Goal: Navigation & Orientation: Find specific page/section

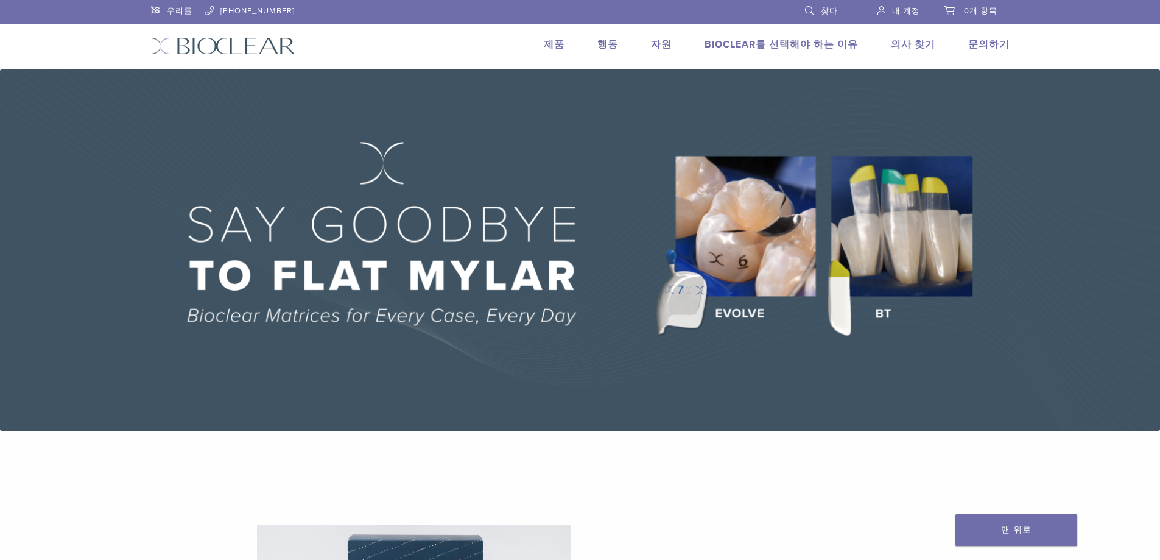
click at [452, 143] on img at bounding box center [580, 249] width 1160 height 361
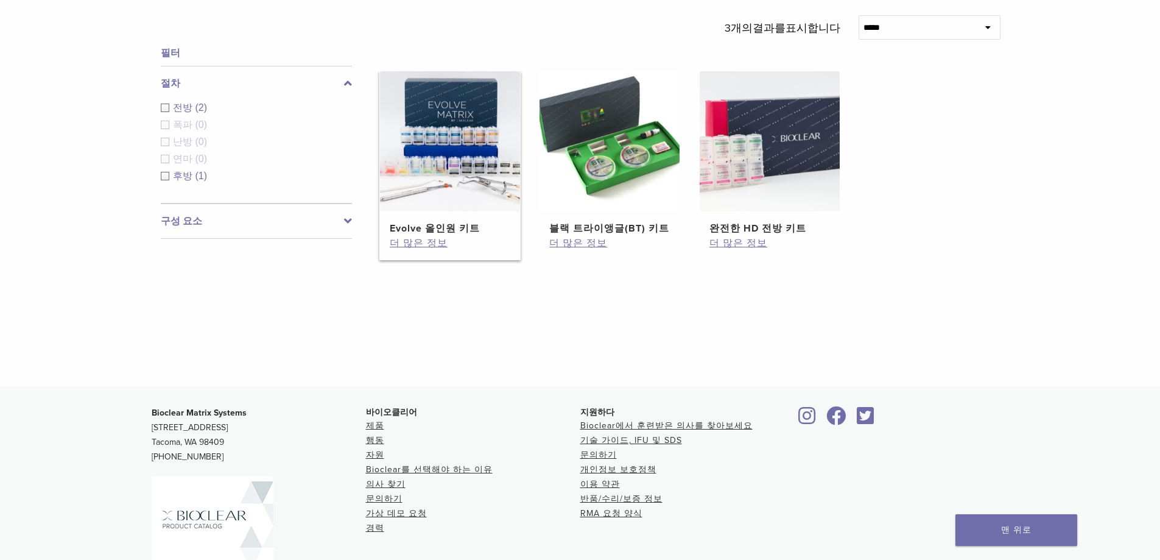
scroll to position [544, 0]
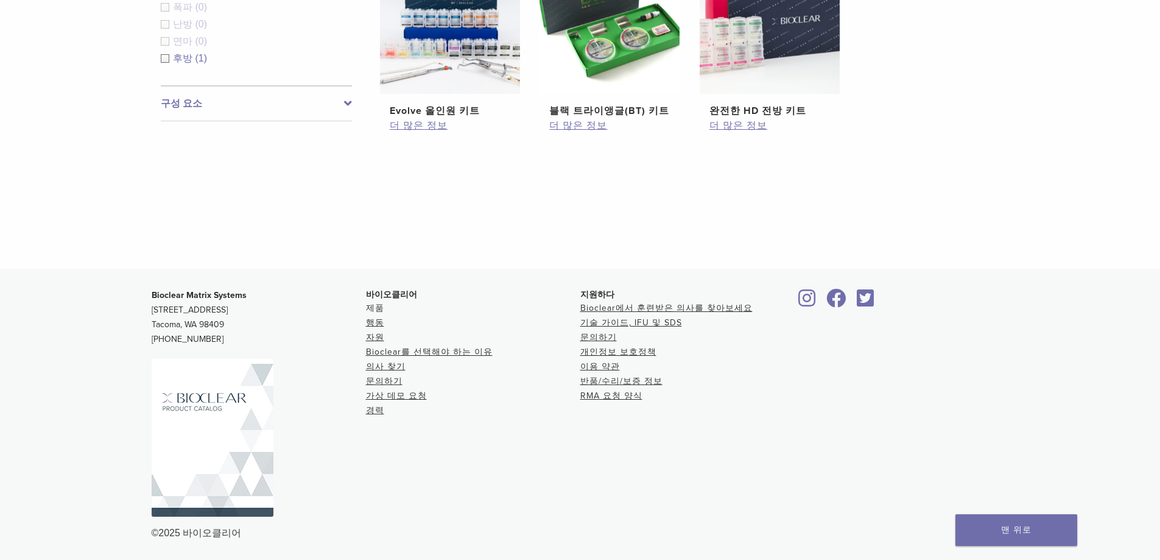
click at [372, 308] on font "제품" at bounding box center [375, 308] width 18 height 10
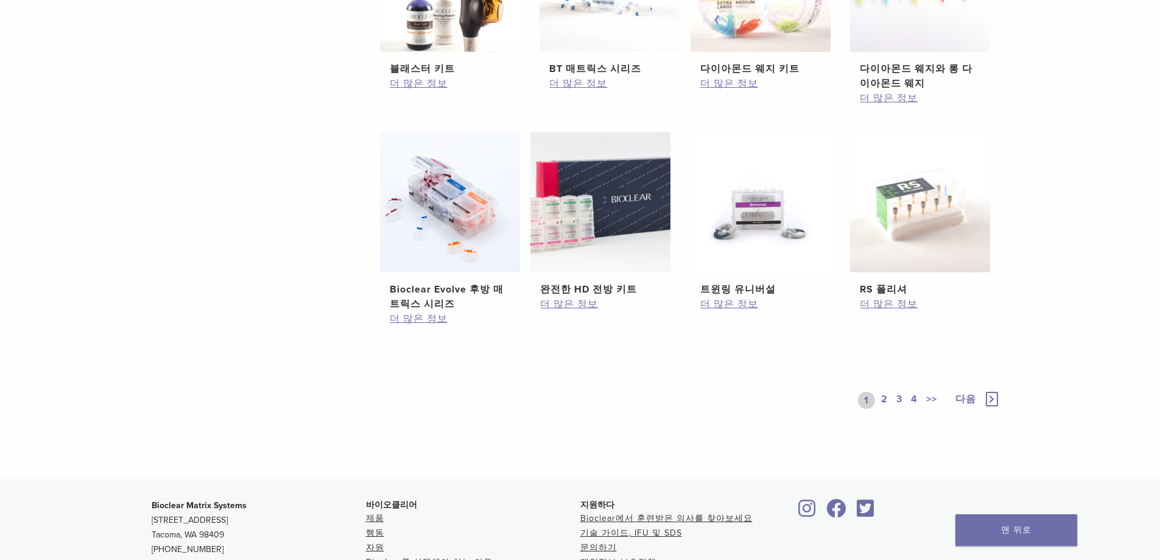
scroll to position [853, 0]
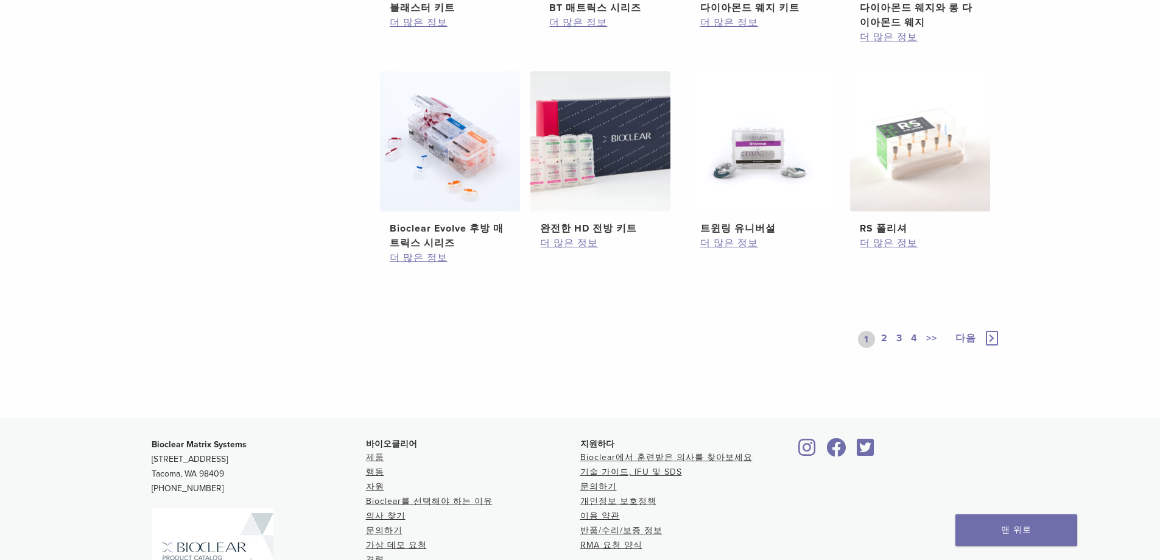
click at [880, 335] on link "2" at bounding box center [885, 339] width 12 height 17
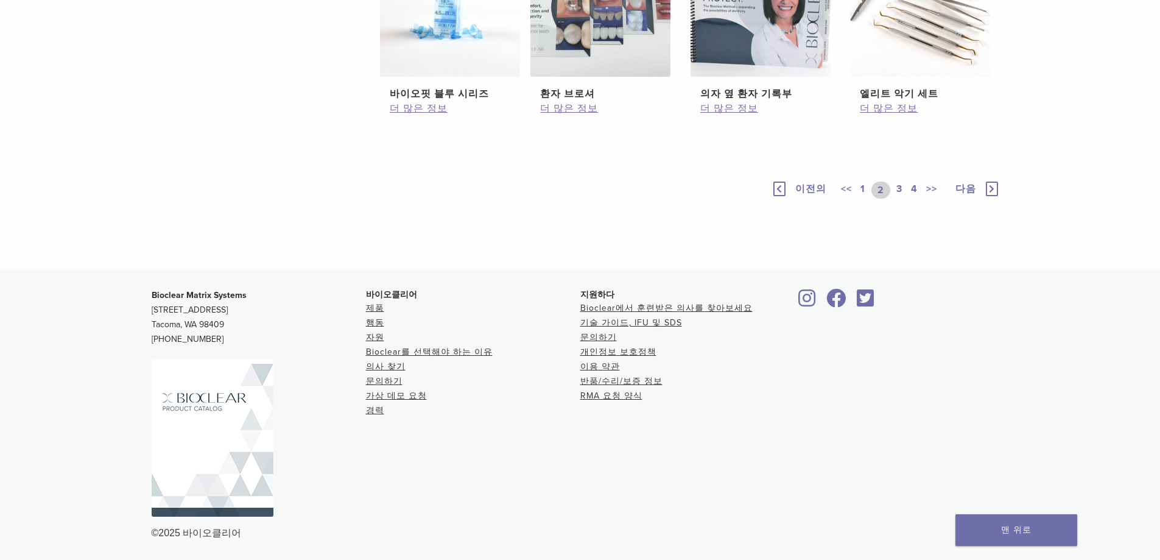
scroll to position [758, 0]
